Goal: Task Accomplishment & Management: Use online tool/utility

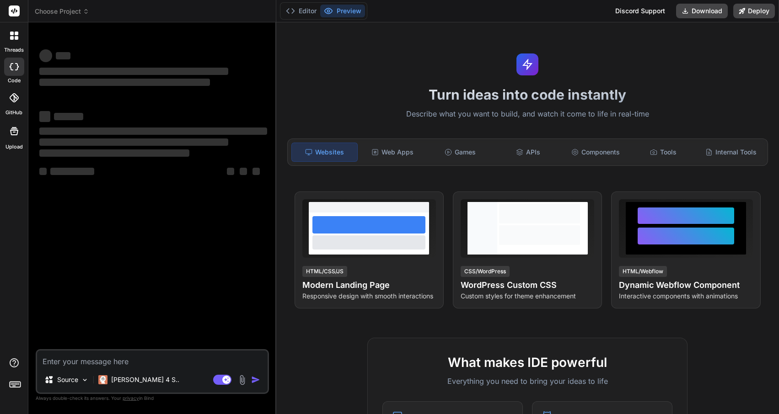
click at [382, 82] on div "Turn ideas into code instantly Describe what you want to build, and watch it co…" at bounding box center [527, 218] width 503 height 392
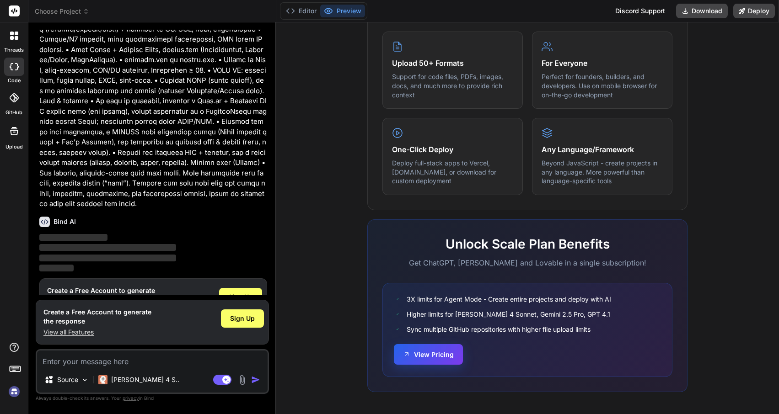
scroll to position [455, 0]
click at [432, 355] on button "View Pricing" at bounding box center [428, 355] width 69 height 21
click at [234, 293] on span "Sign Up" at bounding box center [240, 297] width 25 height 9
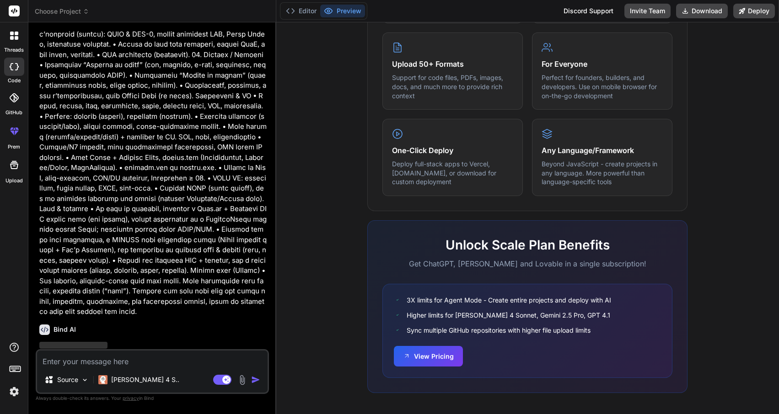
scroll to position [0, 0]
type textarea "x"
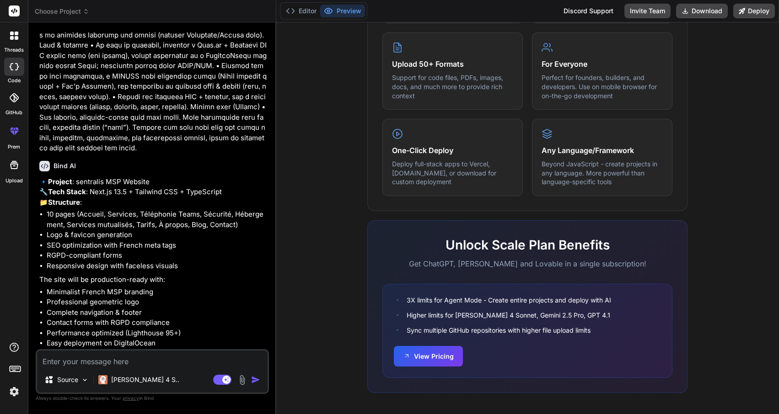
click at [149, 363] on textarea at bounding box center [152, 359] width 230 height 16
type textarea "Y"
type textarea "x"
type textarea "Ye"
type textarea "x"
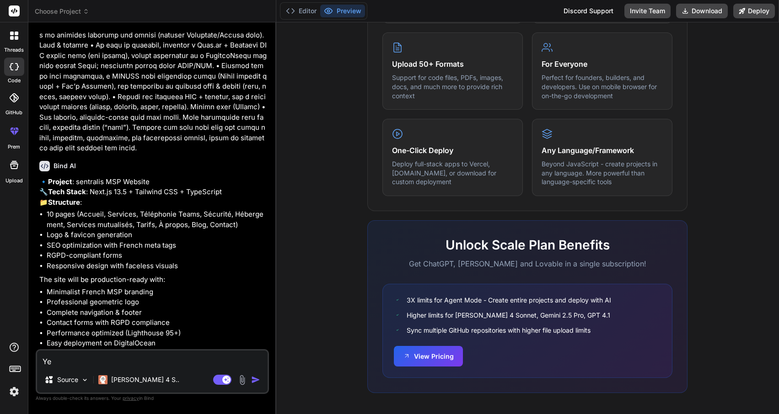
type textarea "Yes"
type textarea "x"
type textarea "Yes"
click at [257, 379] on img "button" at bounding box center [255, 379] width 9 height 9
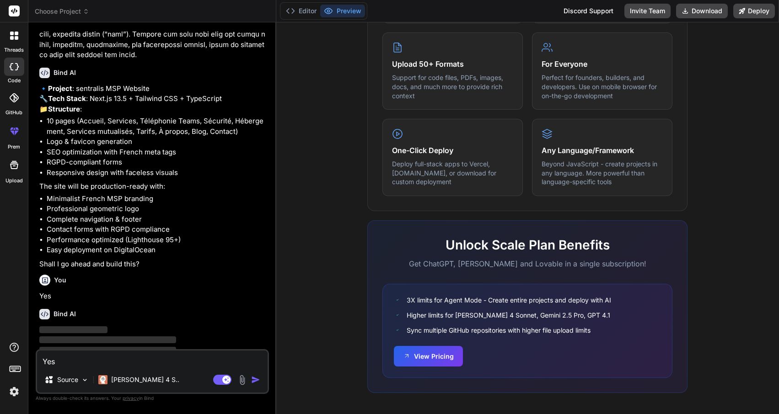
scroll to position [947, 0]
click at [79, 379] on div "Source" at bounding box center [67, 380] width 52 height 18
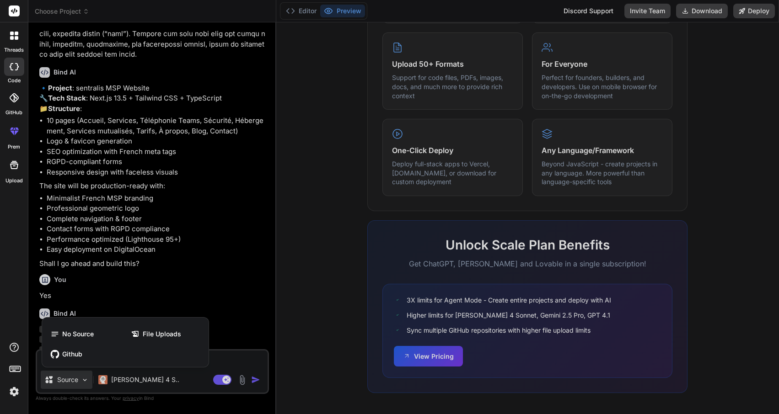
click at [213, 268] on div at bounding box center [389, 207] width 779 height 414
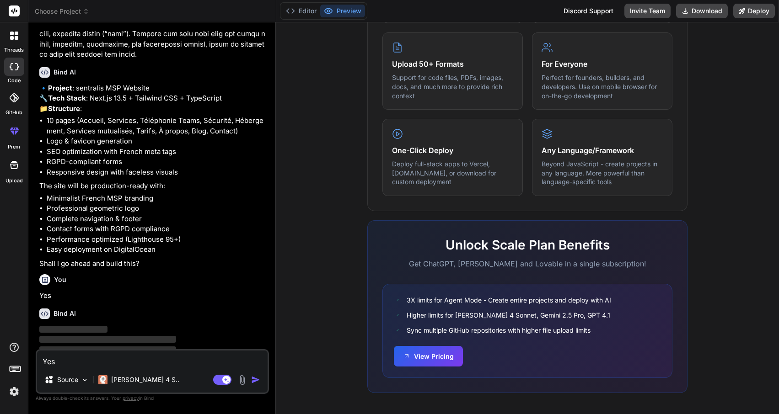
scroll to position [0, 0]
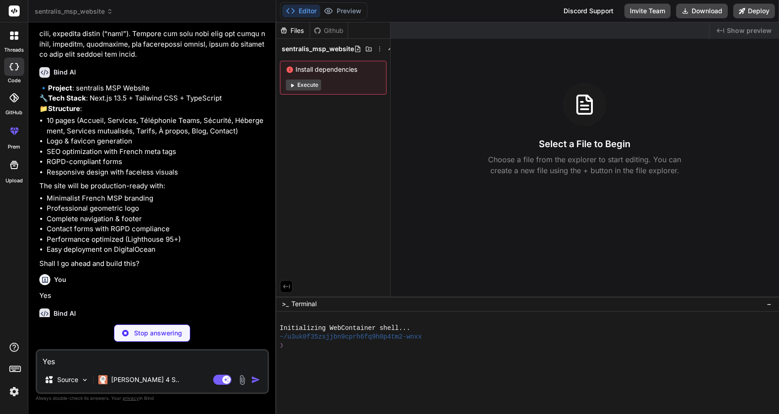
click at [299, 88] on button "Execute" at bounding box center [303, 85] width 35 height 11
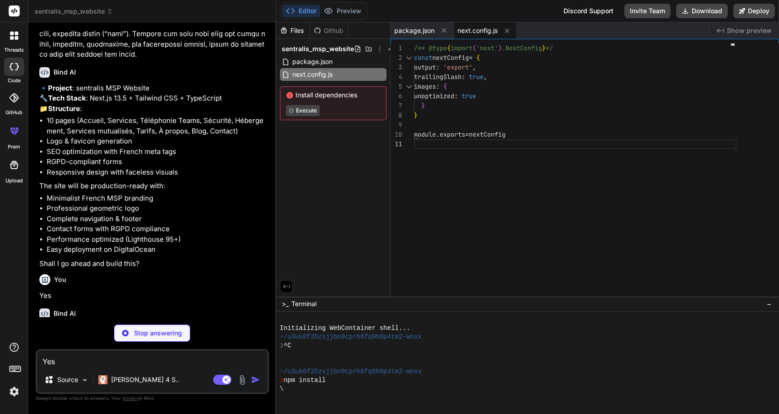
type textarea "x"
type textarea "}, }, }, plugins: [], }"
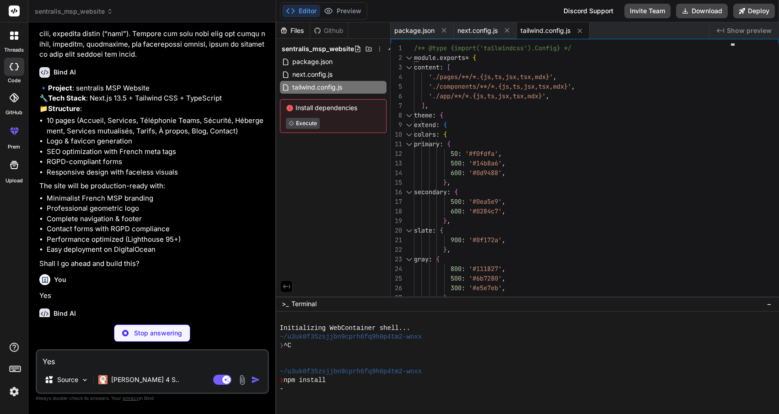
type textarea "x"
type textarea ""paths": { "@/*": ["./*"] } }, "include": ["next-env.d.ts", "**/*.ts", "**/*.ts…"
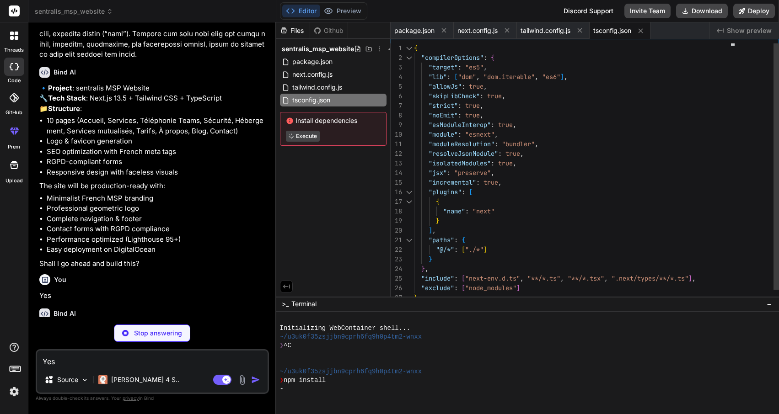
type textarea "x"
type textarea "module.exports = { plugins: { tailwindcss: {}, autoprefixer: {}, }, }"
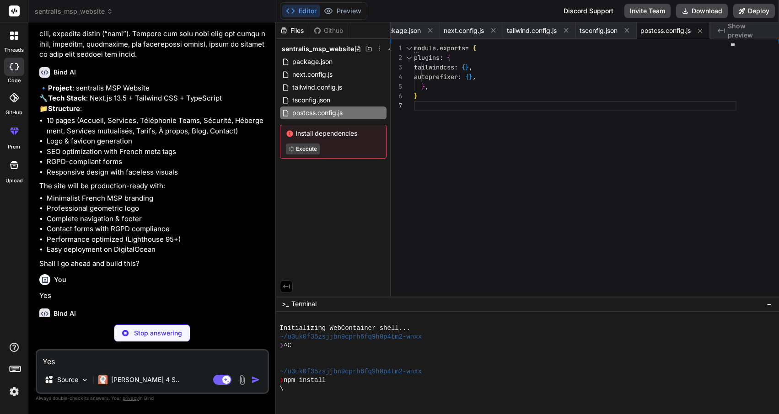
type textarea "x"
type textarea "@apply bg-white rounded-xl p-6 shadow-sm border border-gray-300/50; } } .gradie…"
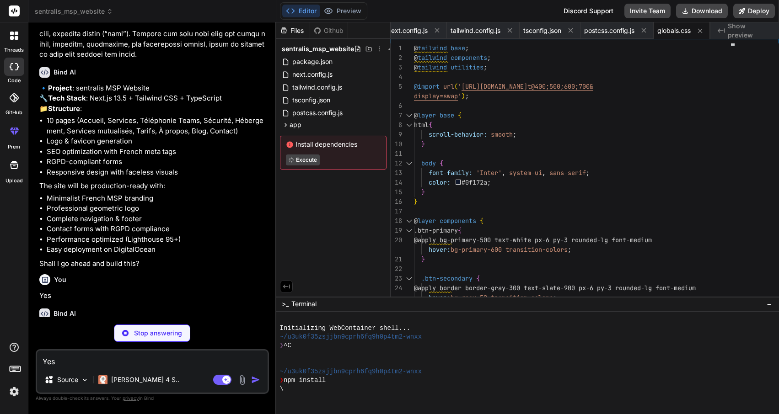
type textarea "x"
type textarea "<Header /> <main>{children}</main> <Footer /> </body> </html> ) }"
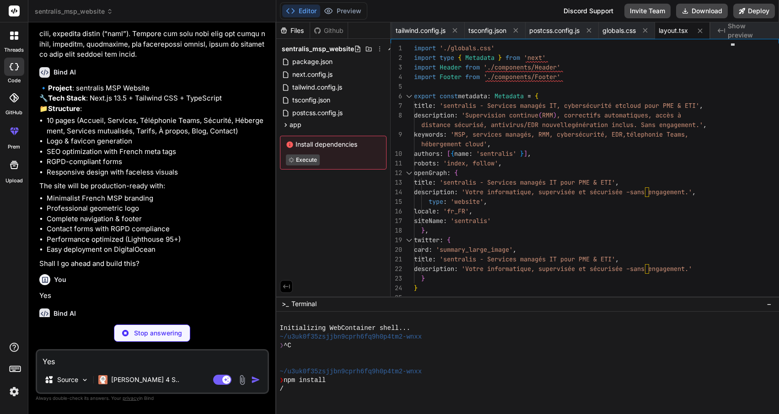
type textarea "x"
type textarea "</header> ) }"
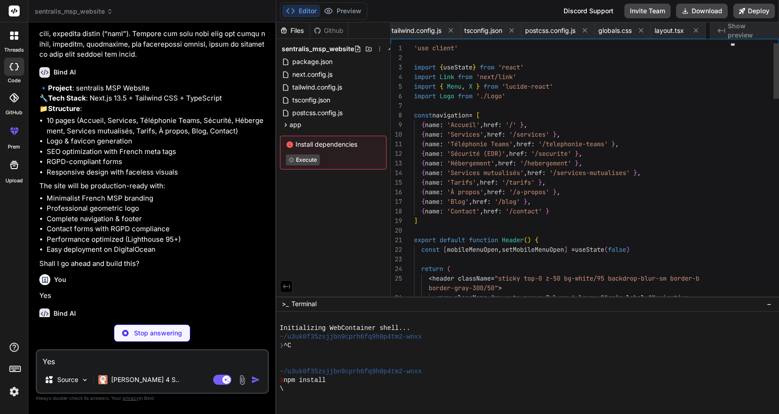
scroll to position [38, 0]
type textarea "x"
type textarea "</svg> ) }"
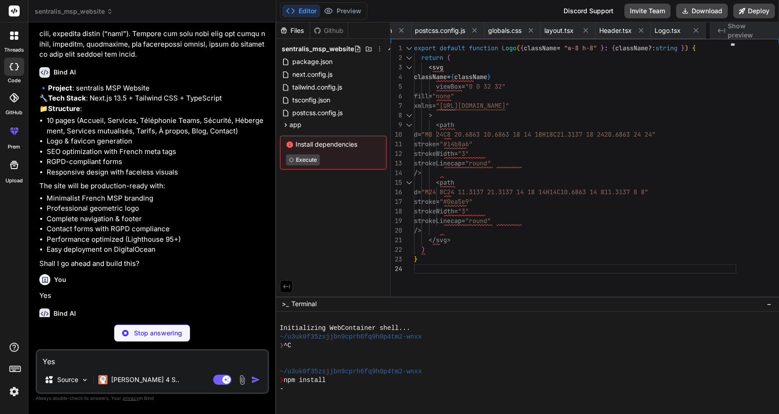
type textarea "x"
type textarea "&copy; 2024 sentralis. Tous droits réservés. </p> </div> </div> </div> </footer…"
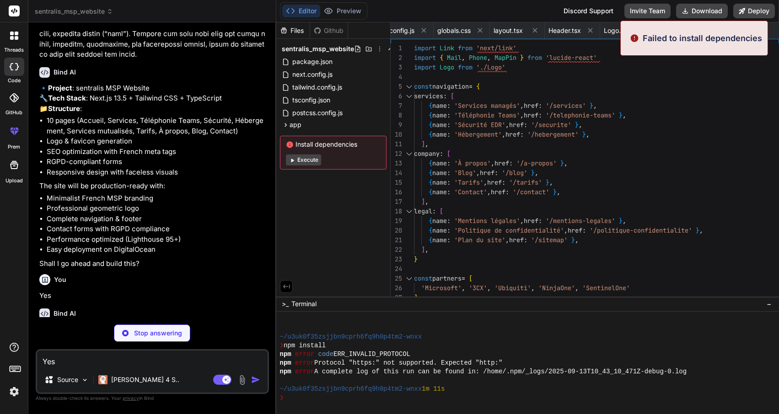
scroll to position [35, 0]
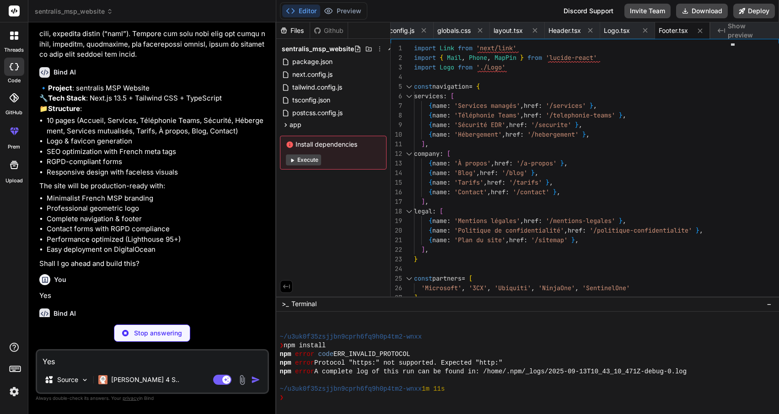
type textarea "x"
type textarea ") }"
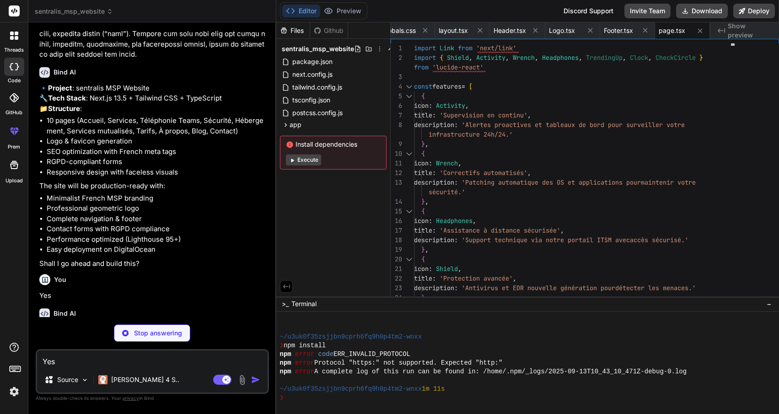
type textarea "x"
type textarea "}"
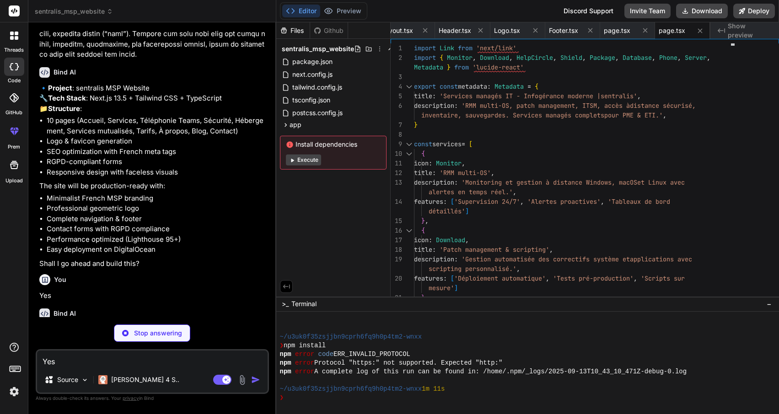
click at [308, 163] on button "Execute" at bounding box center [303, 160] width 35 height 11
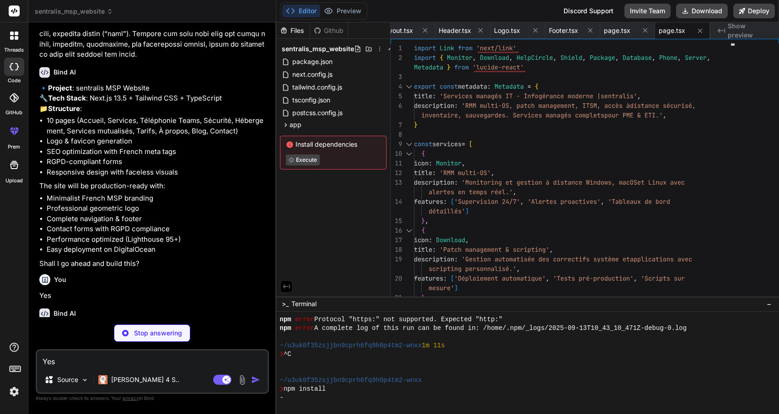
type textarea "x"
type textarea "> Étudier mon projet téléphonie </Link> </div> </div> </div> </div> ) }"
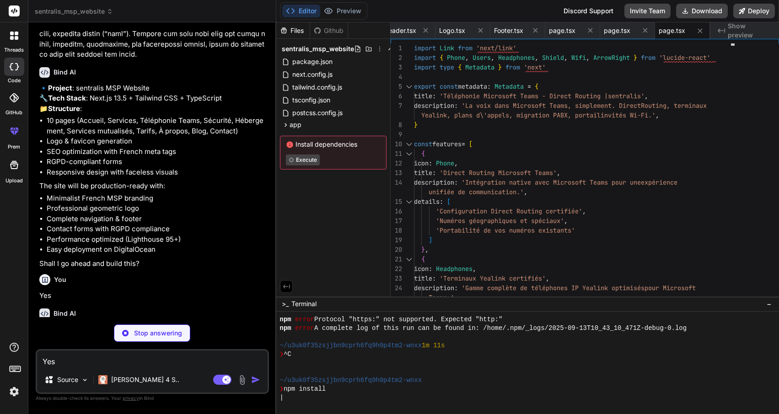
type textarea "x"
type textarea "</Link> </div> </div> </div> </div> ) }"
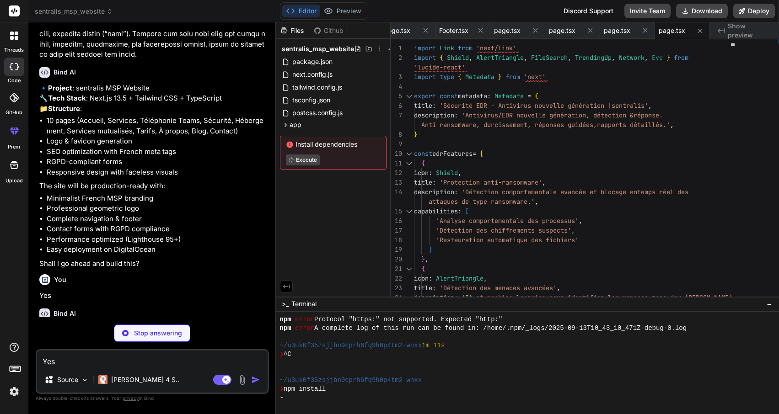
type textarea "x"
type textarea "Demander une recommandation </Link> </div> </div> </div> </div> ) }"
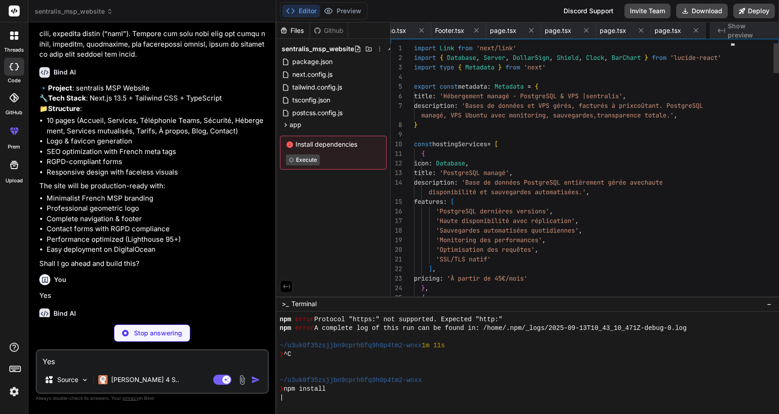
scroll to position [0, 568]
type textarea "x"
type textarea ") }"
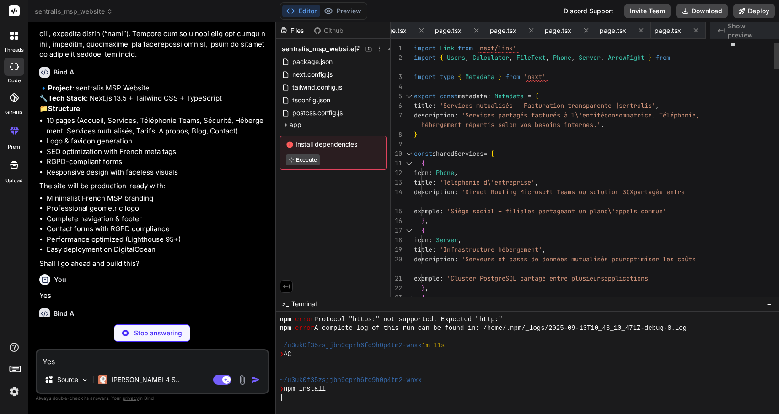
type textarea "x"
type textarea "</div> </div> </div> ) }"
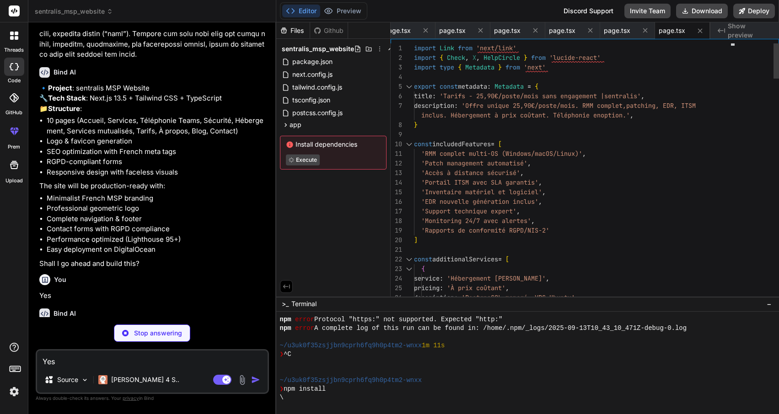
type textarea "x"
type textarea "</div> </div> ) }"
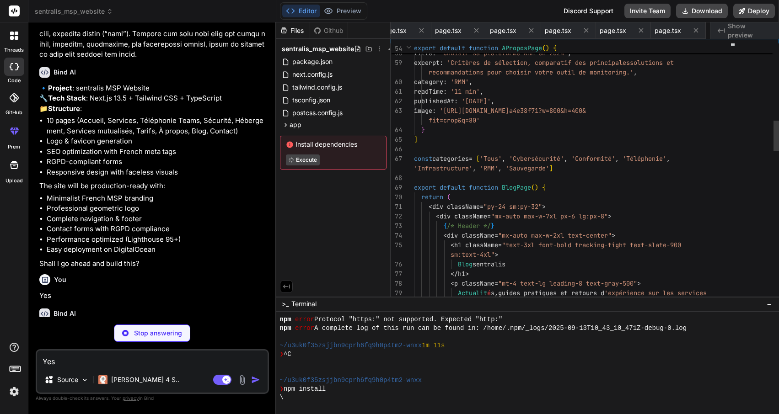
scroll to position [0, 788]
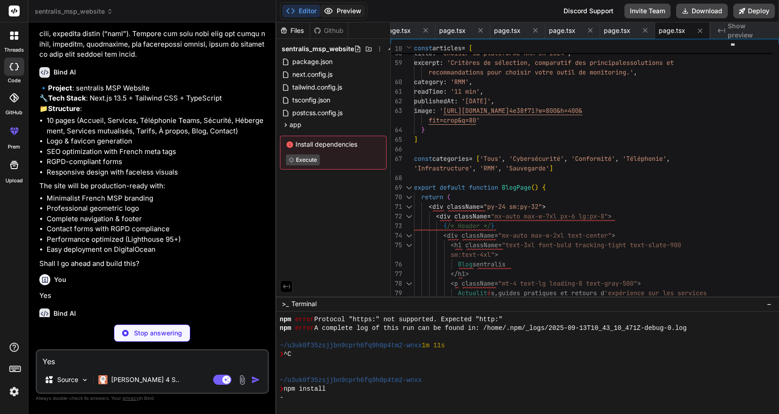
click at [346, 14] on button "Preview" at bounding box center [342, 11] width 45 height 13
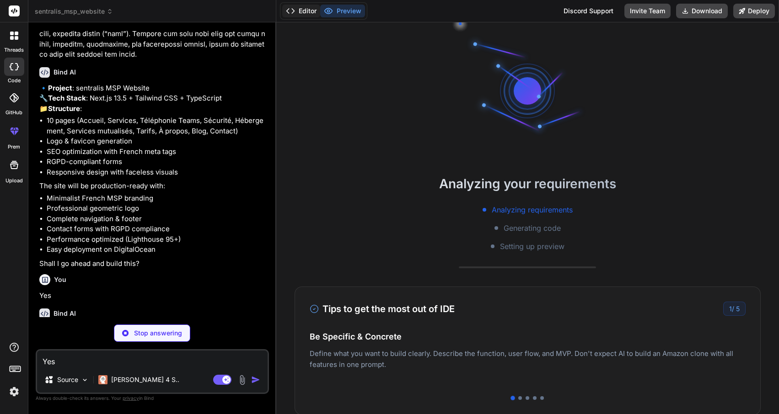
click at [301, 13] on button "Editor" at bounding box center [301, 11] width 38 height 13
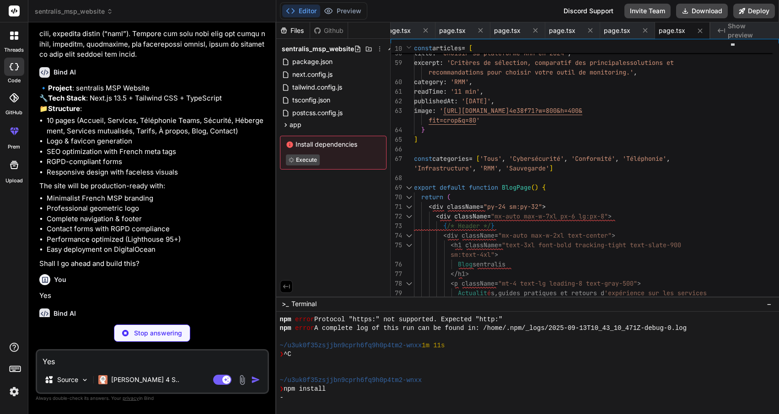
scroll to position [0, 0]
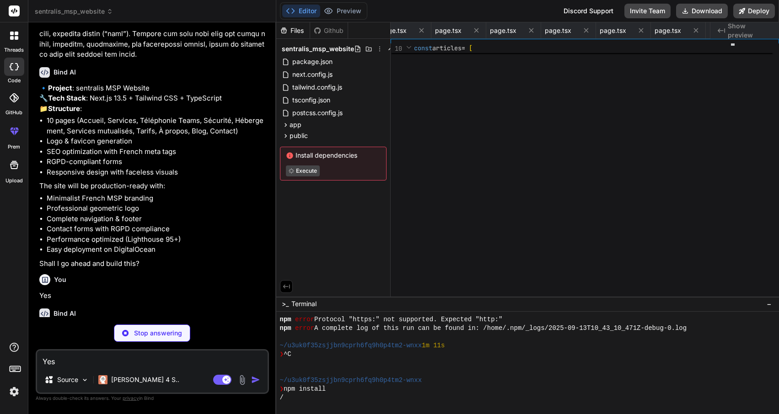
type textarea "x"
type textarea "AAIAAAAAEABAAAAAAAgAAAAAAAAAAAAAAAEAAAABAAAAAAAAAA/4CxAP4uogCEAyoAhAMqAP0AtQD+L…"
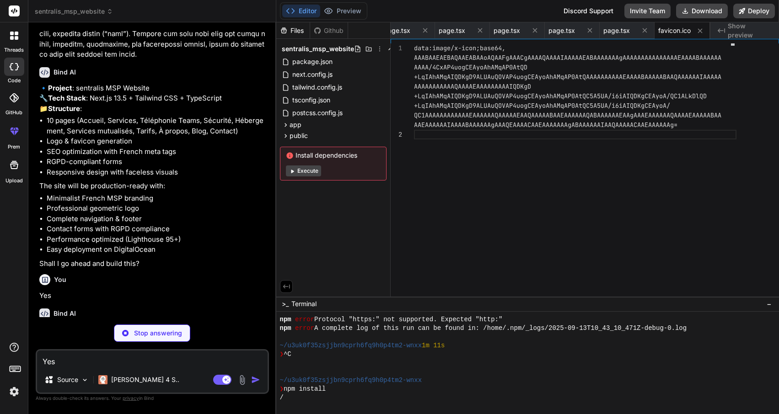
click at [747, 32] on span "Show preview" at bounding box center [750, 30] width 44 height 18
click at [291, 136] on span "public" at bounding box center [298, 135] width 18 height 9
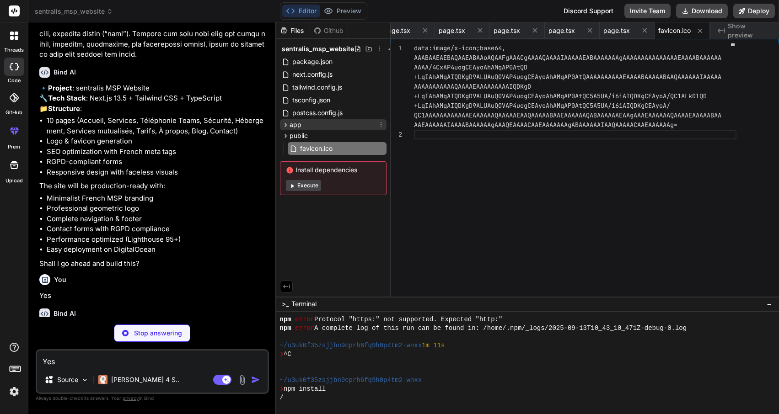
click at [294, 121] on span "app" at bounding box center [295, 124] width 12 height 9
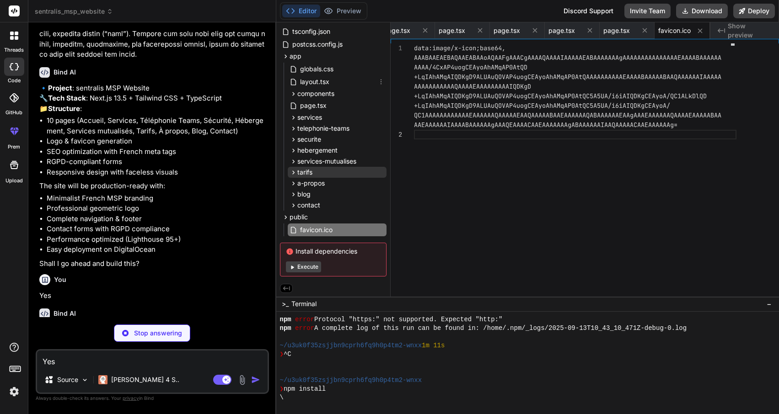
scroll to position [70, 0]
click at [308, 170] on span "tarifs" at bounding box center [304, 172] width 15 height 9
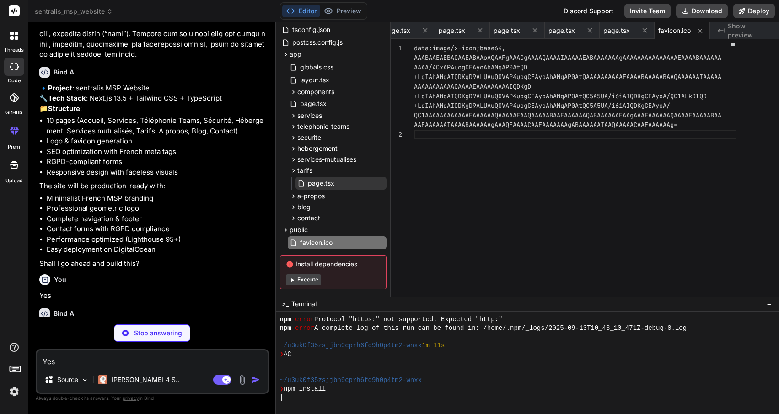
type textarea "x"
click at [312, 181] on span "page.tsx" at bounding box center [321, 183] width 28 height 11
type textarea "</div> </div> </div> ) }"
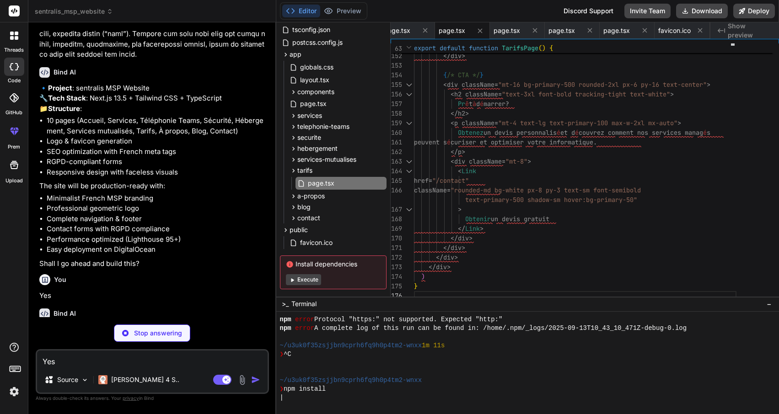
click at [86, 11] on span "sentralis_msp_website" at bounding box center [74, 11] width 78 height 9
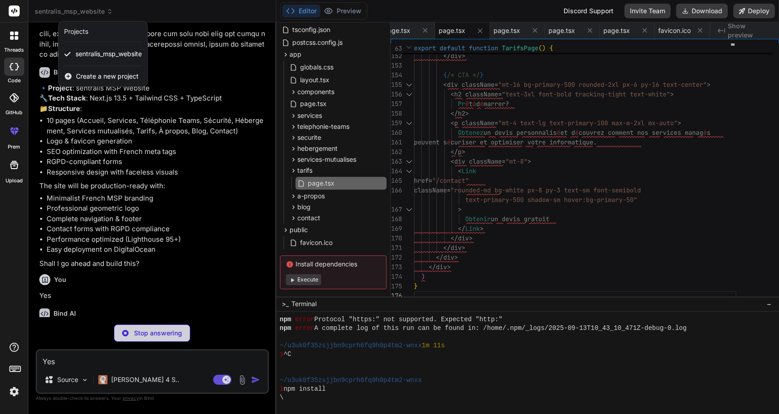
click at [232, 5] on div at bounding box center [389, 207] width 779 height 414
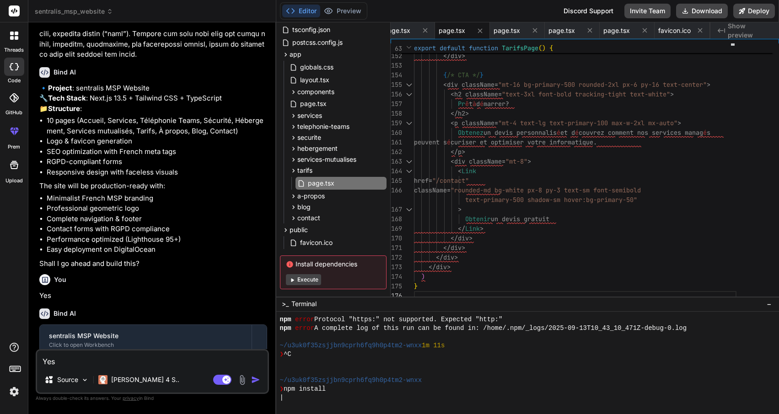
type textarea "x"
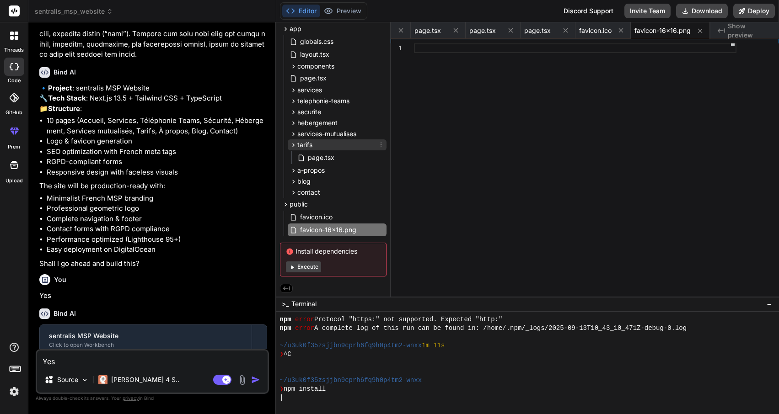
scroll to position [98, 0]
click at [734, 33] on span "Show preview" at bounding box center [750, 30] width 44 height 18
click at [305, 11] on button "Editor" at bounding box center [301, 11] width 38 height 13
click at [290, 284] on button at bounding box center [286, 288] width 13 height 9
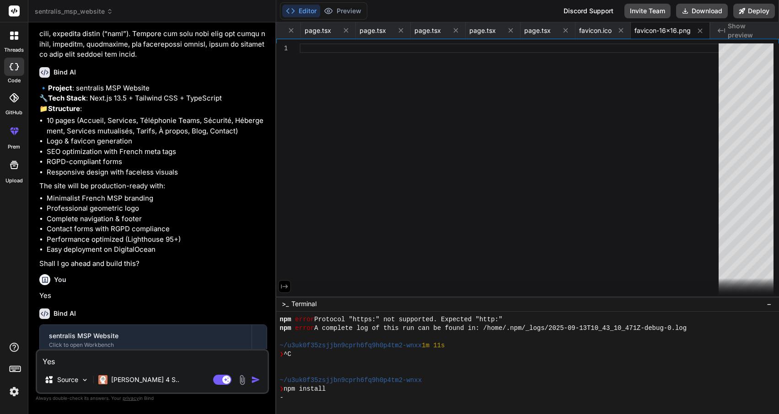
scroll to position [0, 864]
click at [285, 286] on icon at bounding box center [284, 286] width 7 height 4
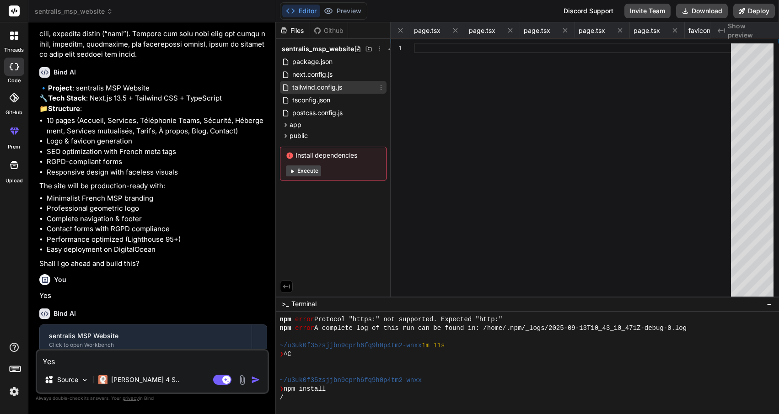
scroll to position [0, 0]
click at [304, 170] on button "Execute" at bounding box center [303, 171] width 35 height 11
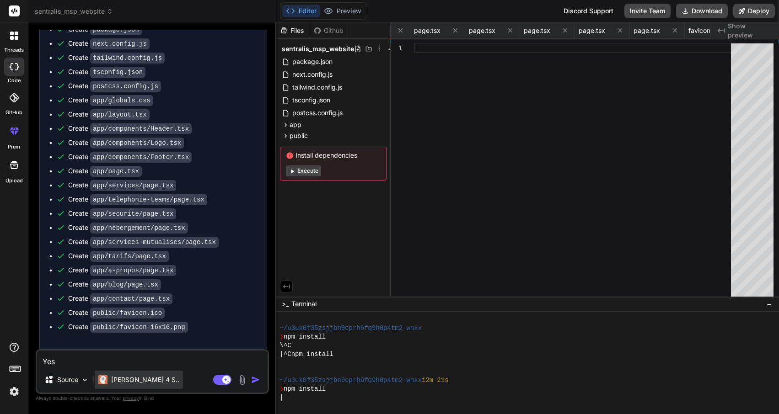
scroll to position [1287, 0]
click at [75, 381] on p "Source" at bounding box center [67, 379] width 21 height 9
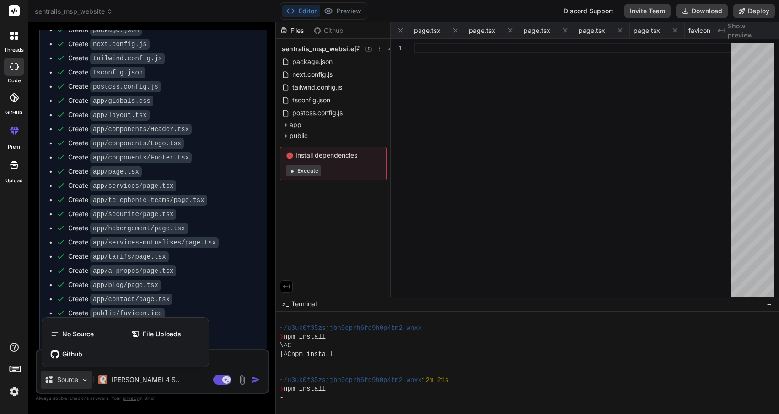
click at [75, 381] on div at bounding box center [389, 207] width 779 height 414
type textarea "x"
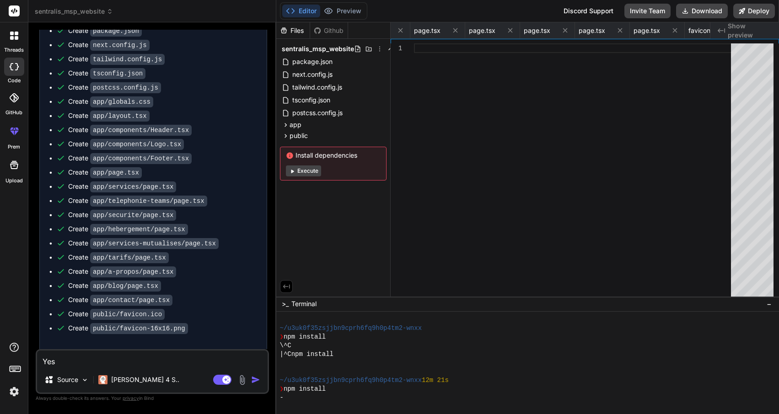
scroll to position [0, 0]
click at [343, 396] on div "-" at bounding box center [523, 398] width 486 height 9
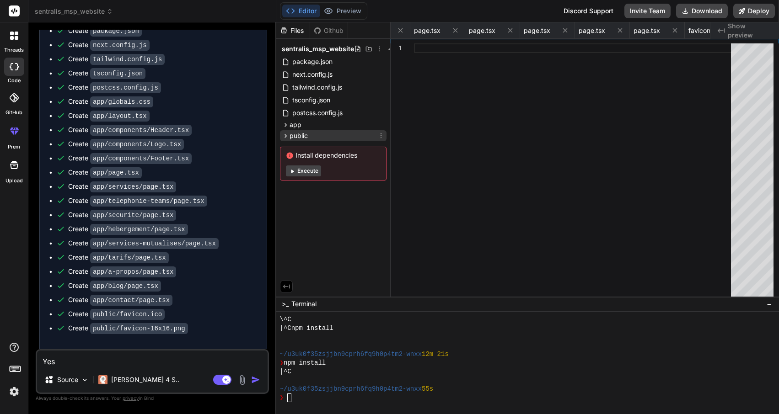
click at [295, 139] on span "public" at bounding box center [298, 135] width 18 height 9
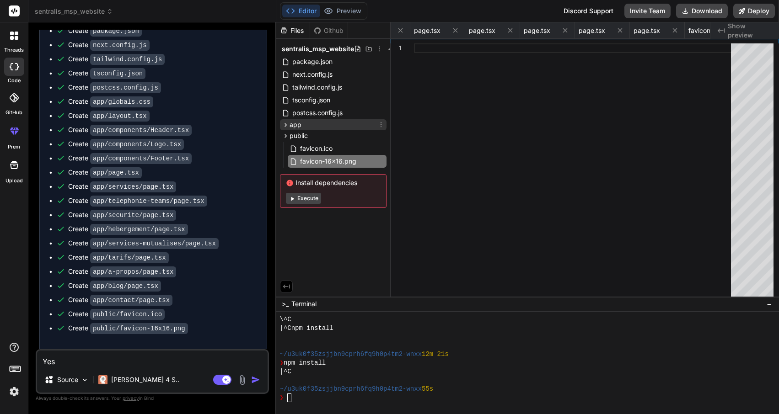
click at [293, 128] on span "app" at bounding box center [295, 124] width 12 height 9
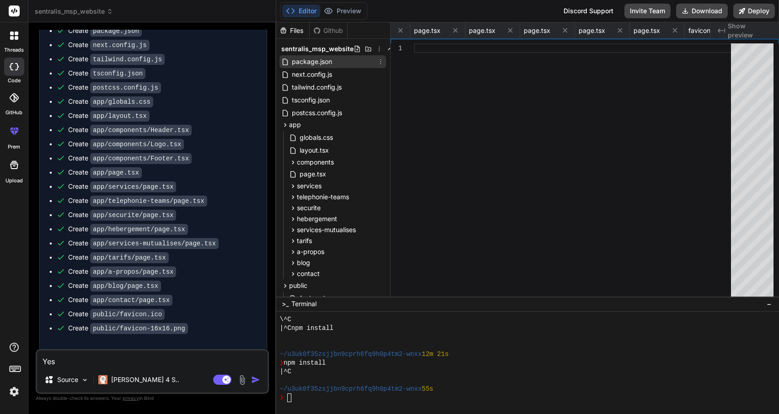
click at [312, 61] on span "package.json" at bounding box center [312, 61] width 42 height 11
type textarea ""autoprefixer": "^10.0.0", "postcss": "^8.0.0", "lucide-react": "^0.263.0" } }"
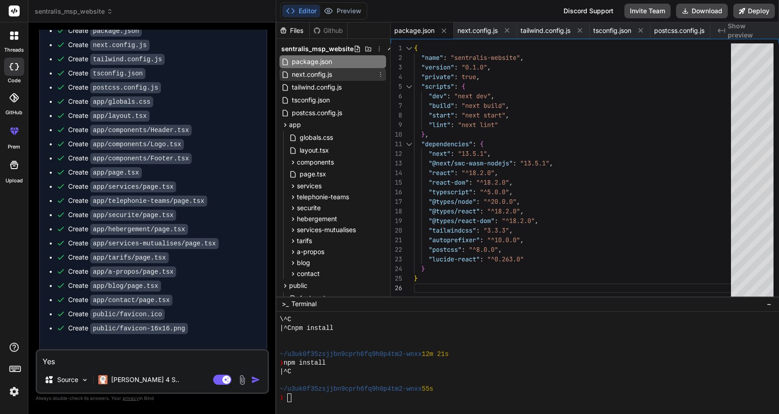
click at [304, 76] on span "next.config.js" at bounding box center [312, 74] width 42 height 11
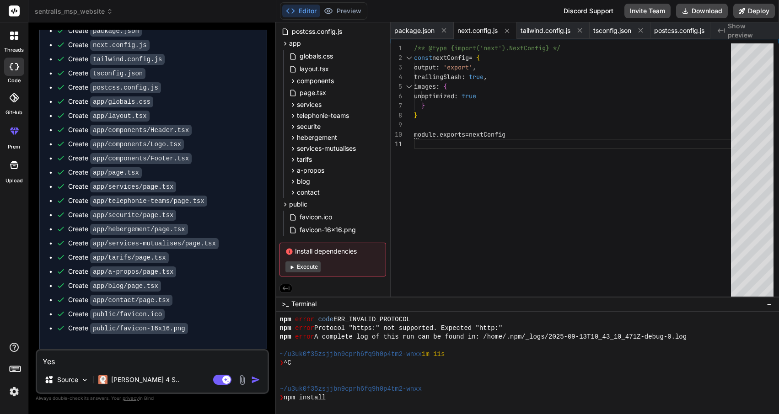
click at [361, 402] on div at bounding box center [527, 363] width 503 height 102
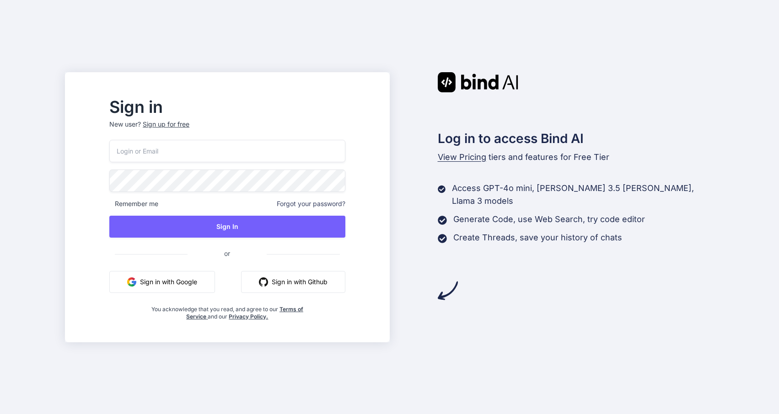
click at [200, 280] on button "Sign in with Google" at bounding box center [162, 282] width 106 height 22
